Goal: Information Seeking & Learning: Learn about a topic

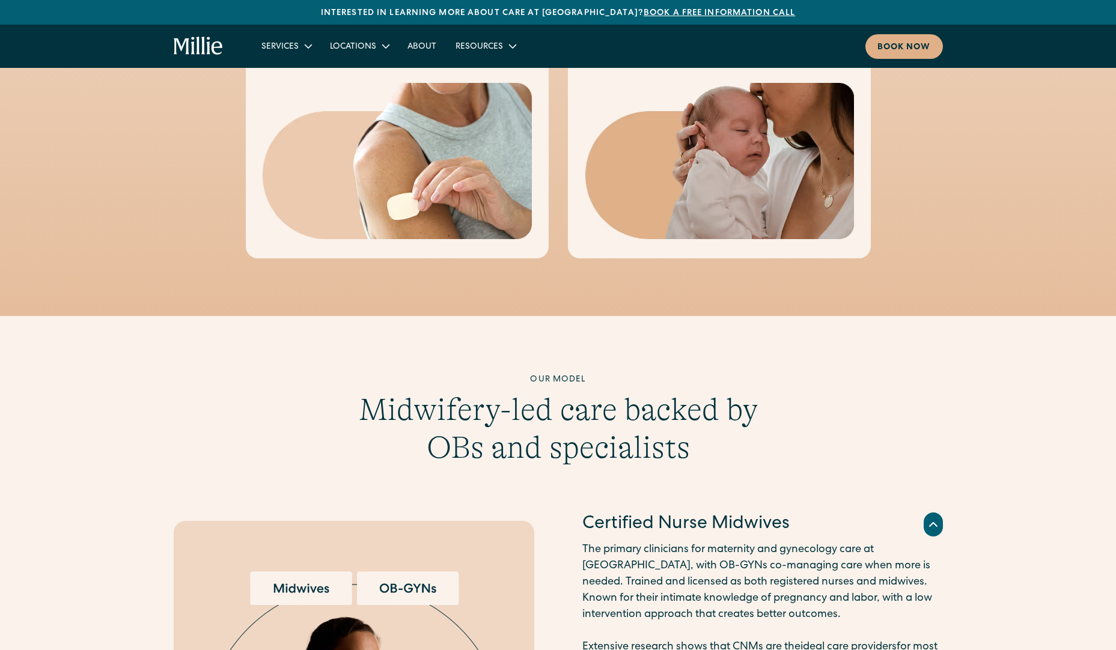
scroll to position [1563, 0]
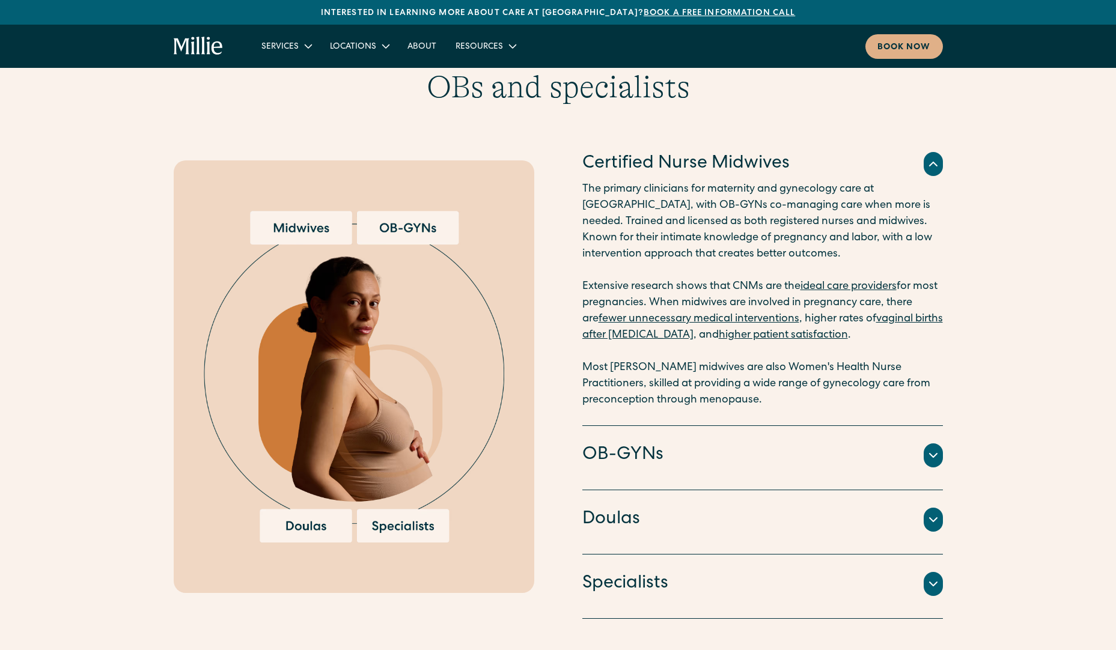
click at [934, 512] on div at bounding box center [933, 520] width 19 height 24
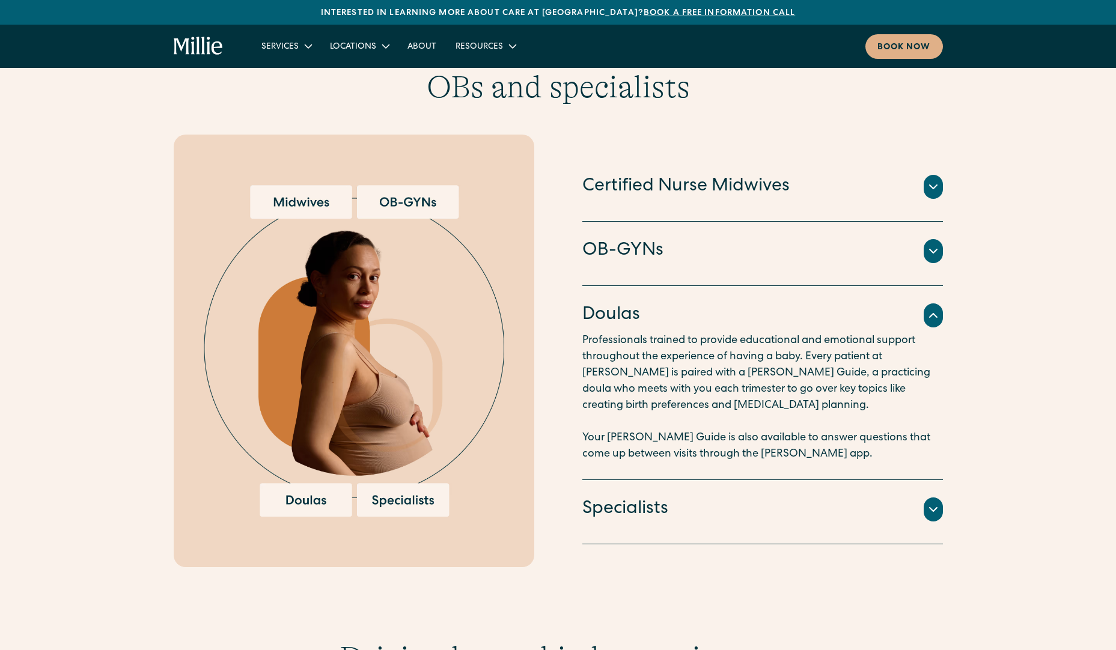
click at [931, 535] on div "Specialists An integrated team of lactation consultants, nutritionists, therapi…" at bounding box center [762, 512] width 361 height 64
click at [939, 508] on icon at bounding box center [933, 509] width 14 height 14
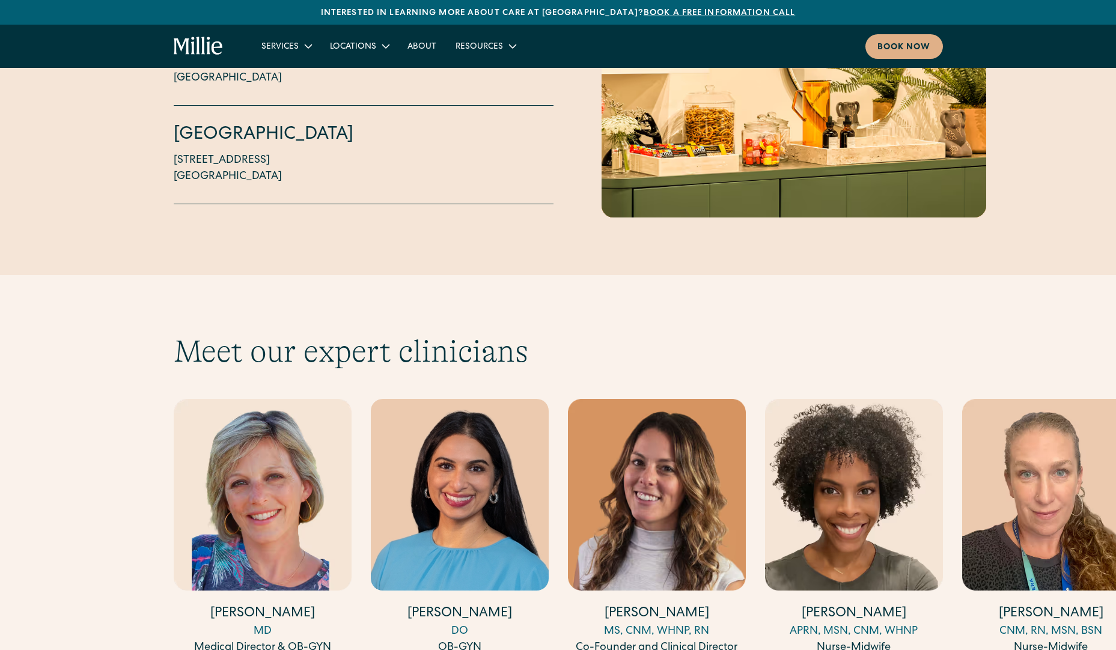
scroll to position [3546, 0]
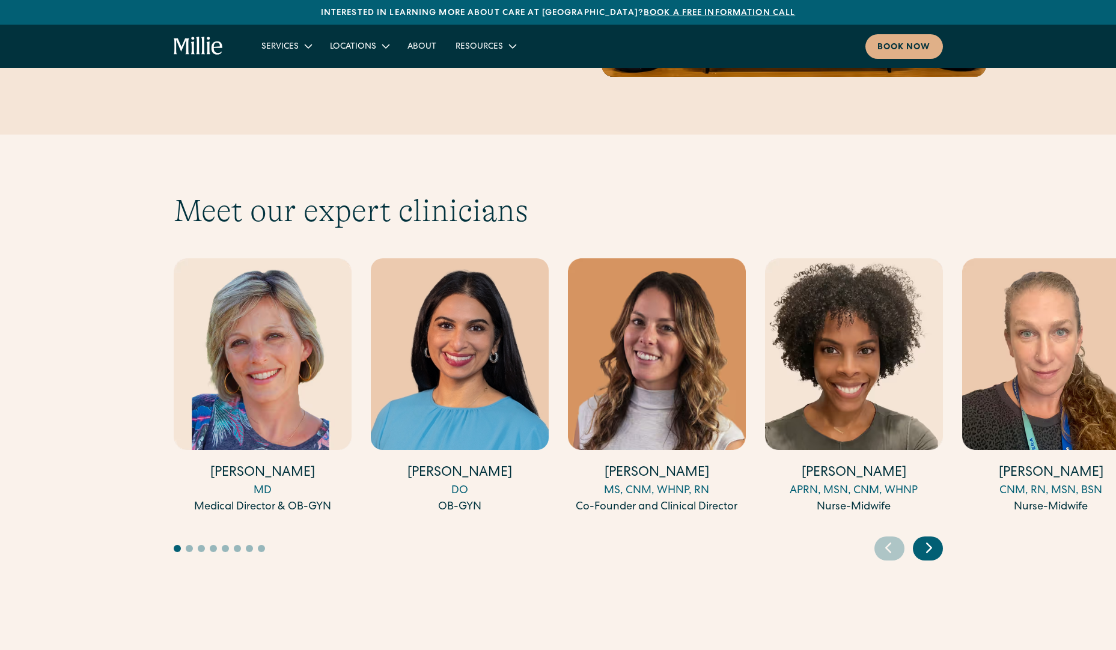
click at [926, 538] on icon "Next slide" at bounding box center [929, 547] width 18 height 19
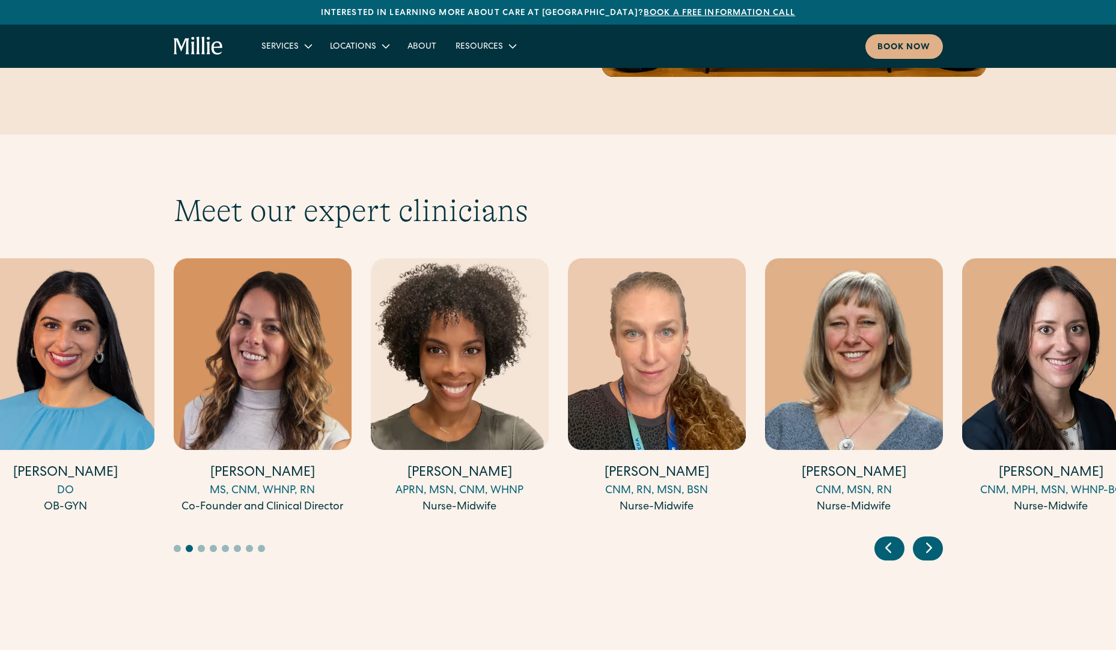
click at [926, 538] on icon "Next slide" at bounding box center [929, 547] width 18 height 19
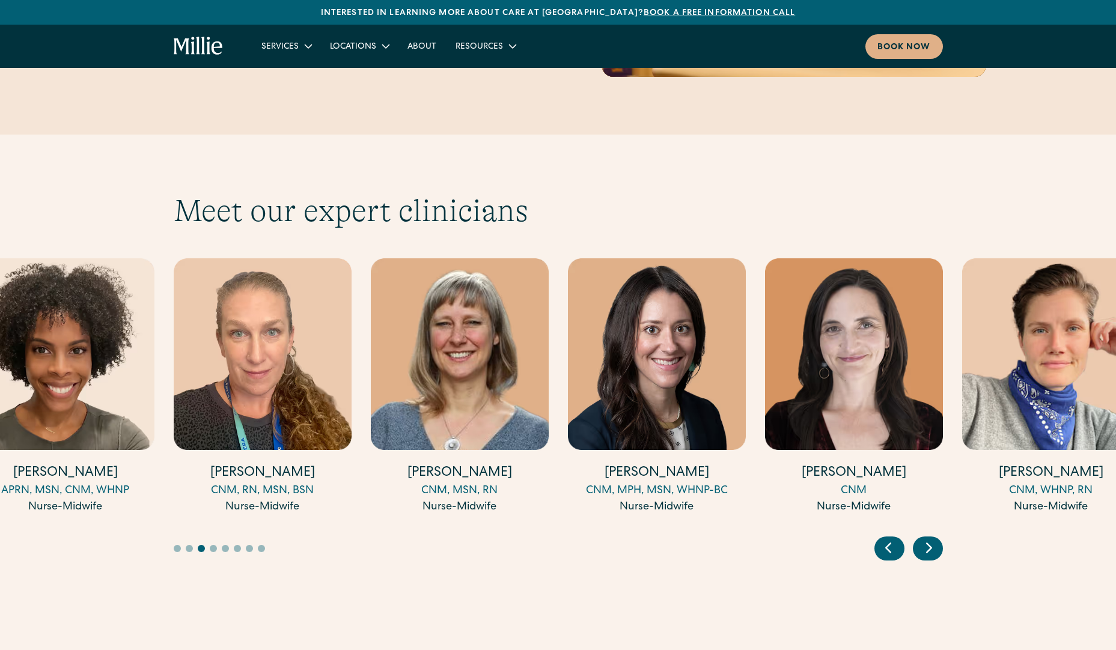
click at [926, 538] on icon "Next slide" at bounding box center [929, 547] width 18 height 19
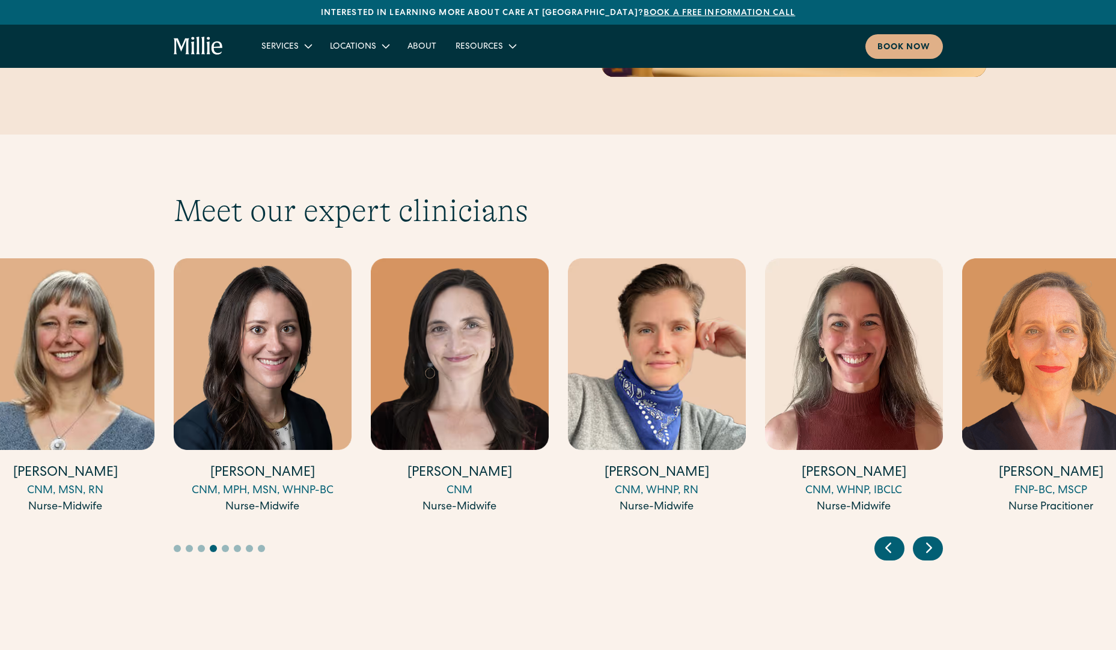
click at [926, 538] on icon "Next slide" at bounding box center [929, 547] width 18 height 19
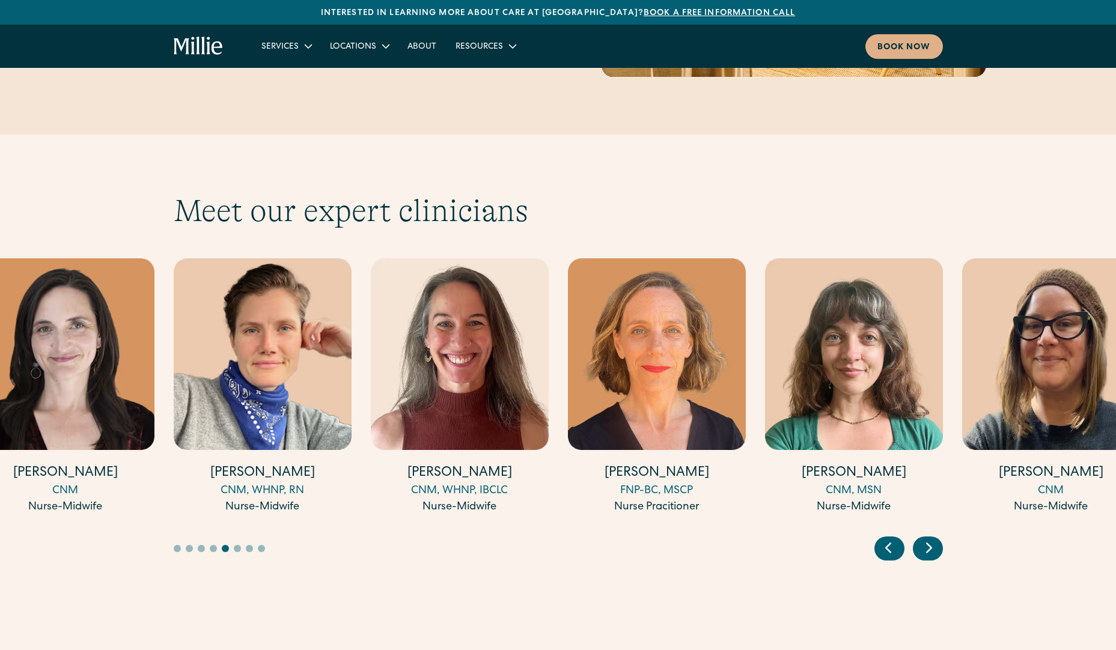
click at [926, 538] on icon "Next slide" at bounding box center [929, 547] width 18 height 19
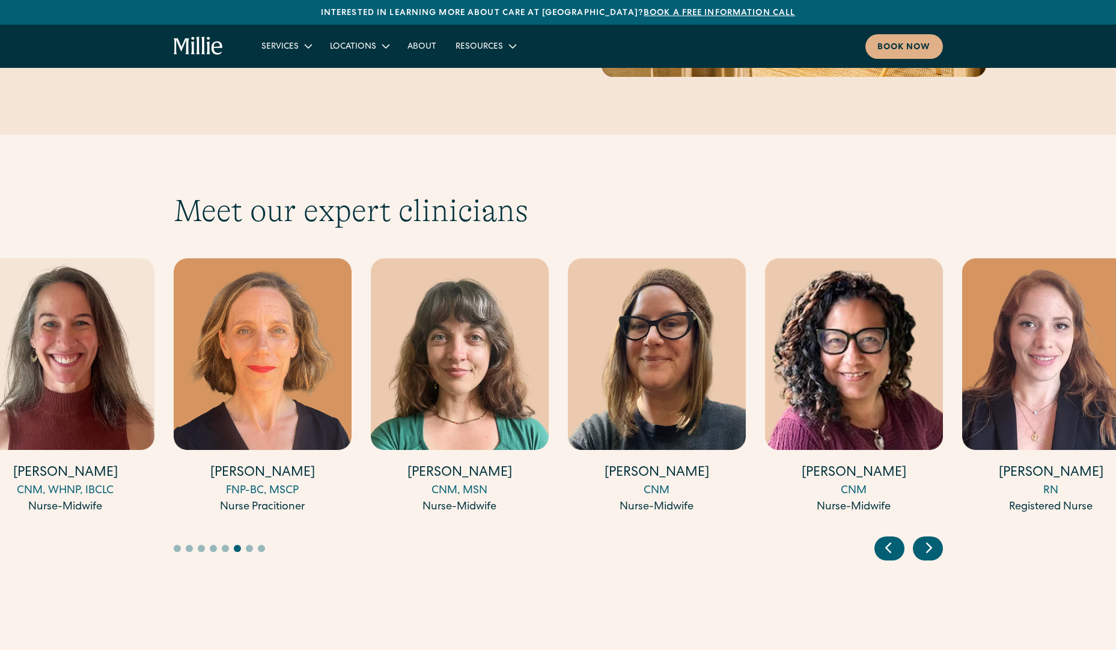
click at [926, 538] on icon "Next slide" at bounding box center [929, 547] width 18 height 19
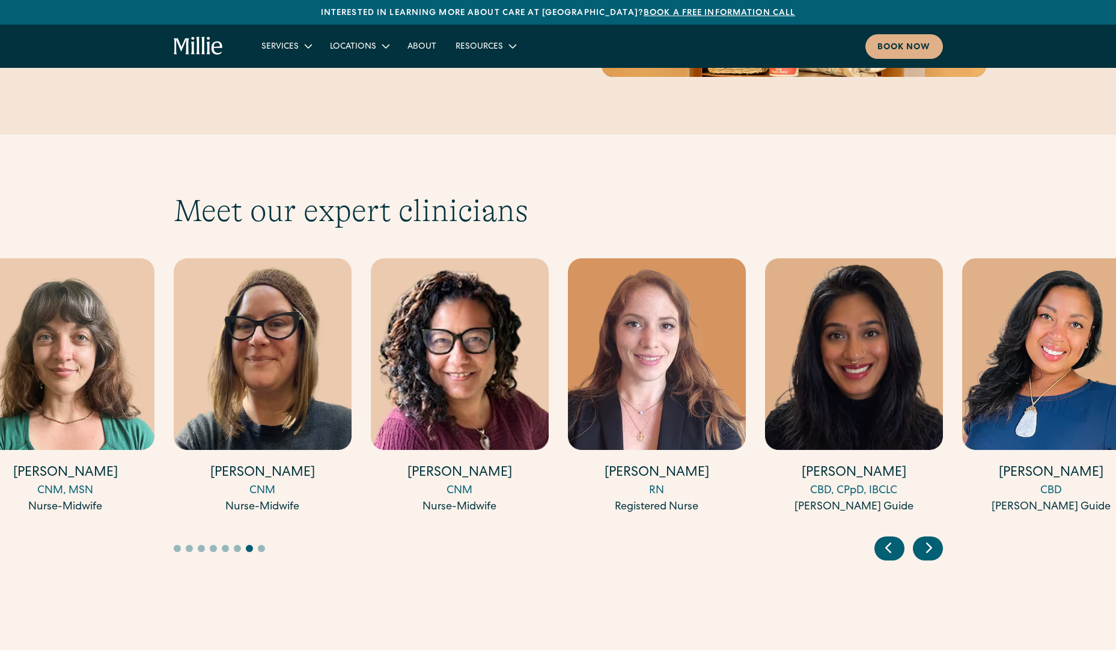
click at [926, 538] on icon "Next slide" at bounding box center [929, 547] width 18 height 19
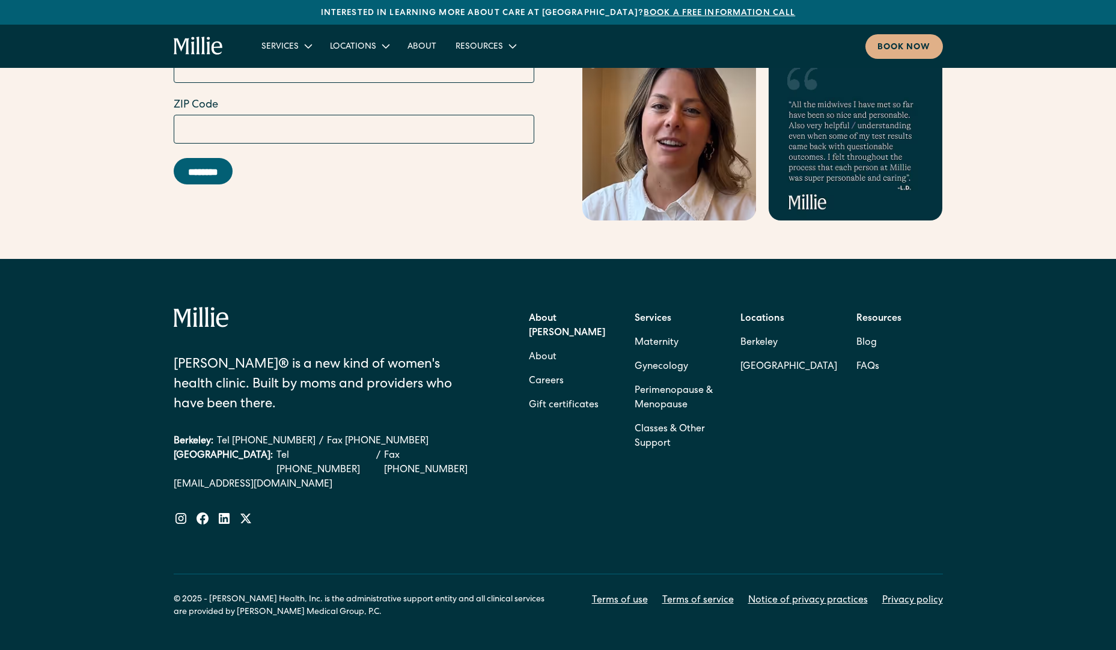
scroll to position [5148, 0]
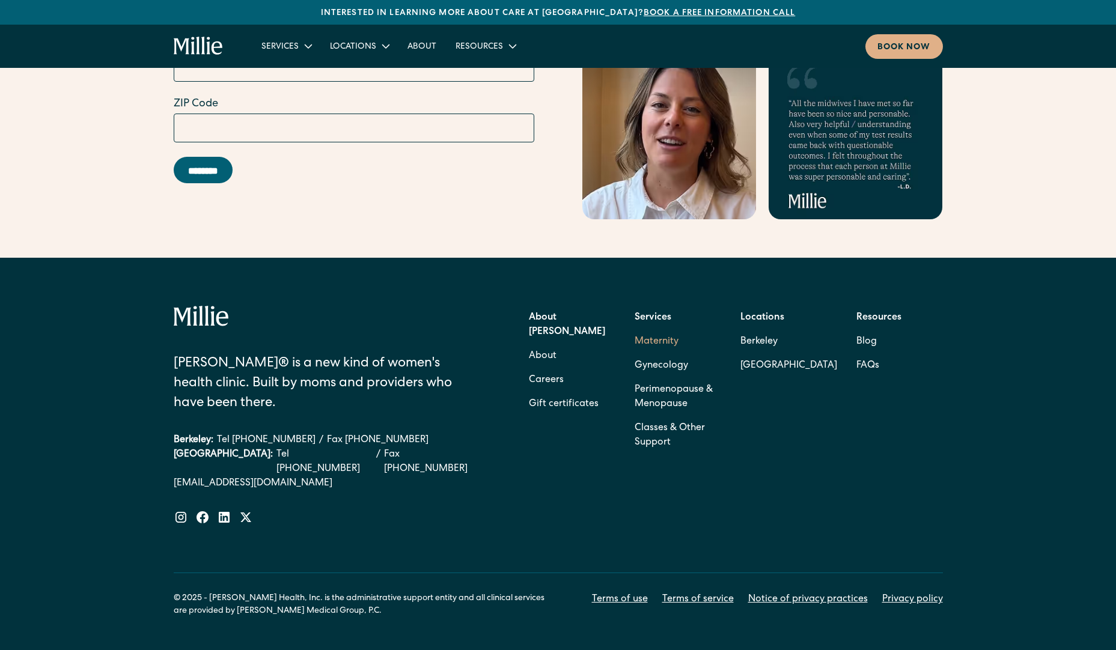
click at [673, 330] on link "Maternity" at bounding box center [657, 342] width 44 height 24
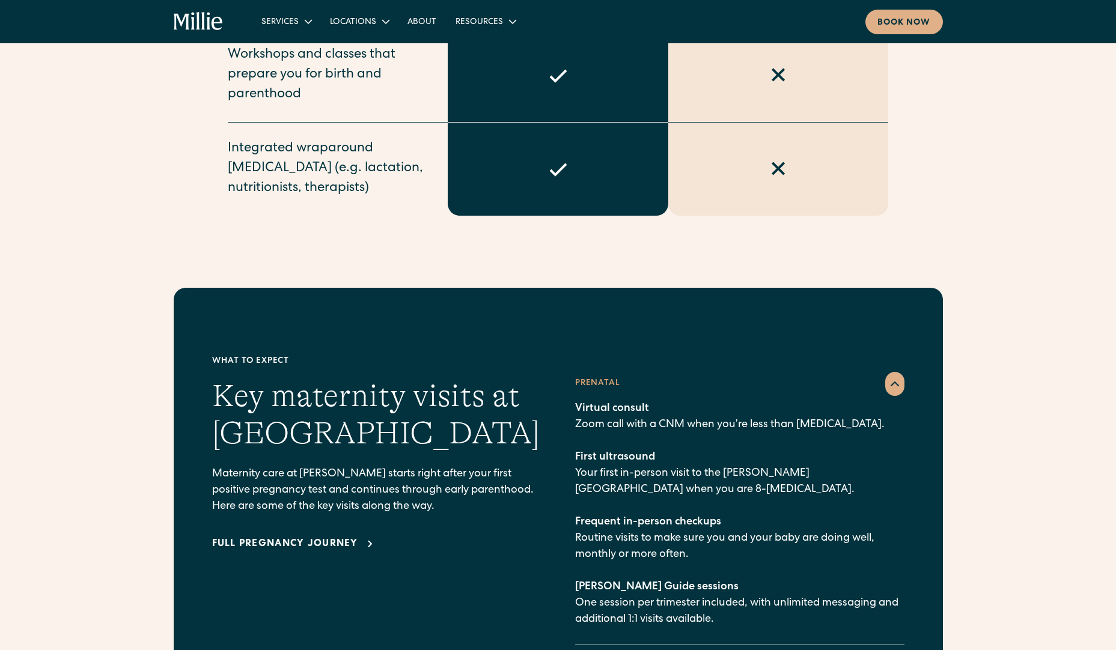
scroll to position [1623, 0]
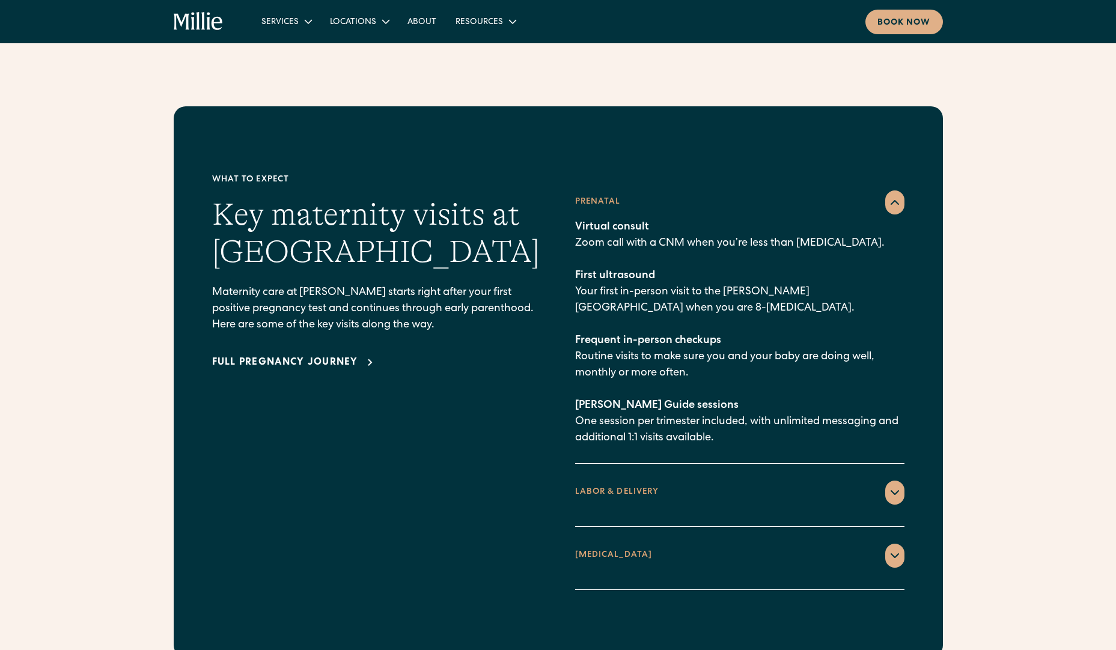
click at [893, 486] on icon at bounding box center [895, 493] width 14 height 14
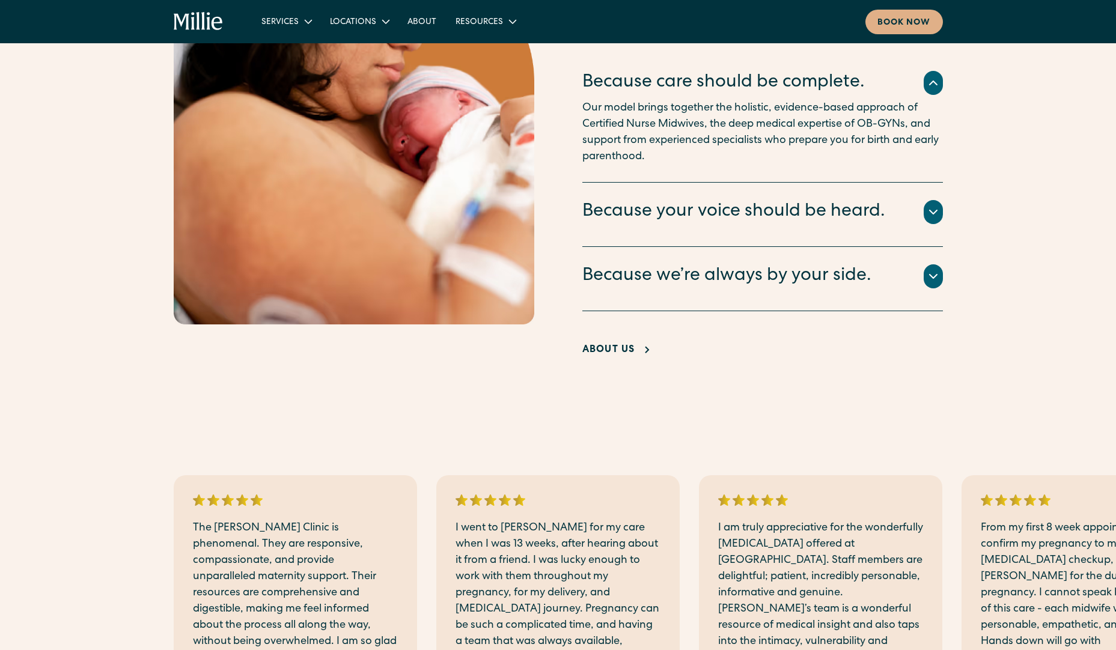
scroll to position [2584, 0]
